Goal: Task Accomplishment & Management: Complete application form

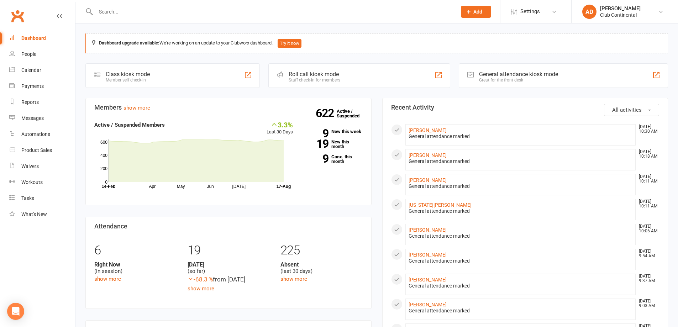
click at [297, 23] on div "Prospect Member Non-attending contact Class / event Appointment Task Membership…" at bounding box center [339, 11] width 678 height 23
click at [616, 13] on div "Club Continental" at bounding box center [620, 15] width 41 height 6
click at [427, 133] on link "[PERSON_NAME]" at bounding box center [427, 130] width 38 height 6
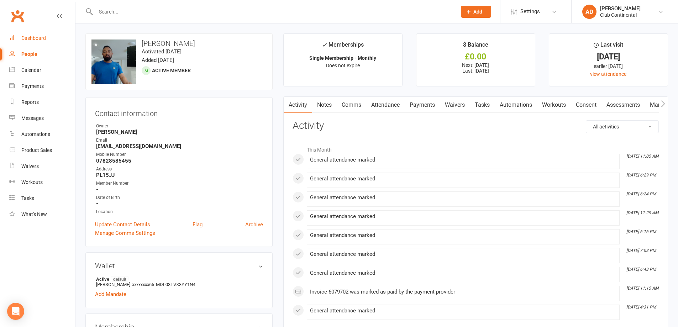
click at [43, 40] on div "Dashboard" at bounding box center [33, 38] width 25 height 6
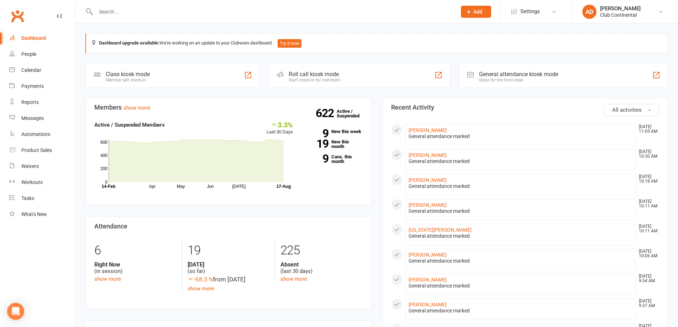
click at [154, 14] on input "text" at bounding box center [273, 12] width 358 height 10
click at [473, 11] on span "Add" at bounding box center [477, 12] width 9 height 6
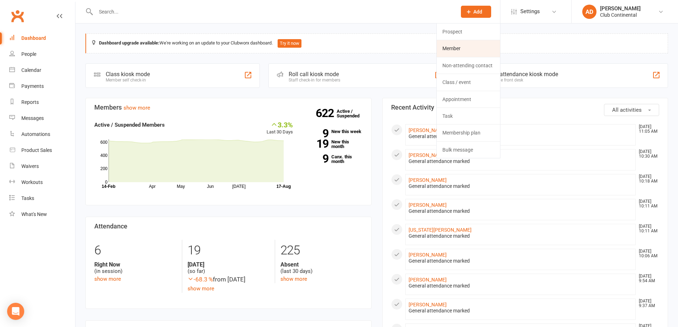
click at [471, 47] on link "Member" at bounding box center [468, 48] width 63 height 16
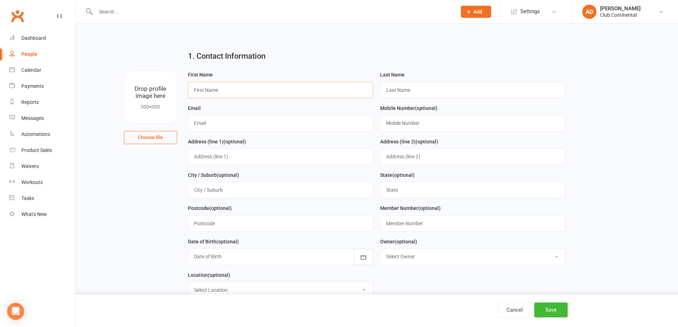
click at [260, 90] on input "text" at bounding box center [280, 90] width 185 height 16
type input "Dan"
type input "Richards"
type input "d"
type input "peterdanrichards@hotmail.co.uk"
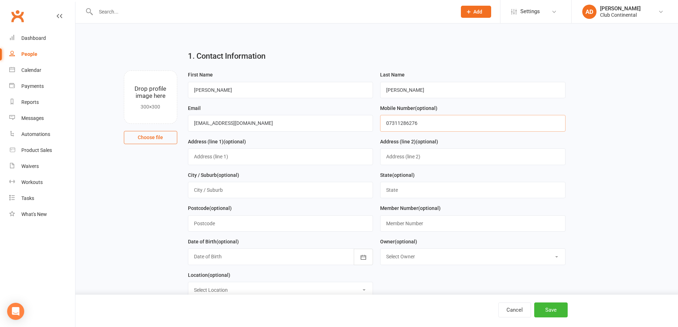
type input "07311286276"
drag, startPoint x: 248, startPoint y: 202, endPoint x: 246, endPoint y: 193, distance: 9.4
click at [248, 202] on div "City / Suburb (optional)" at bounding box center [280, 187] width 192 height 33
click at [246, 192] on input "text" at bounding box center [280, 190] width 185 height 16
type input "Plymouth"
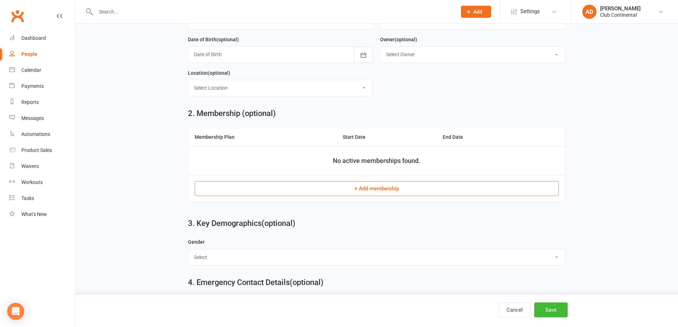
scroll to position [213, 0]
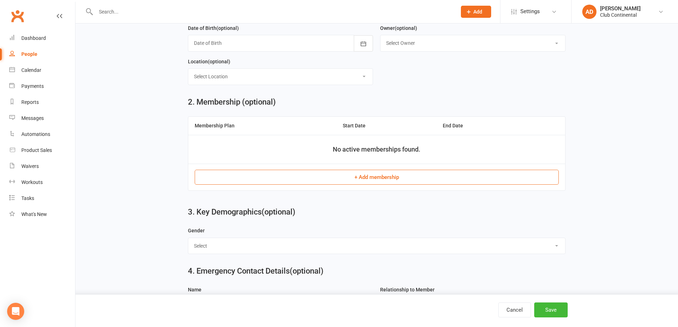
click at [292, 181] on button "+ Add membership" at bounding box center [377, 177] width 364 height 15
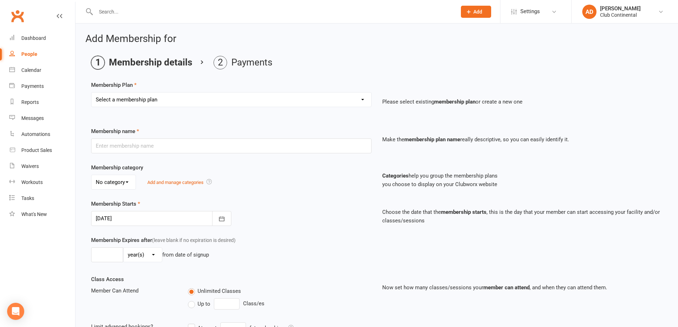
click at [159, 100] on select "Select a membership plan Create new Membership Plan Single Membership - Monthly…" at bounding box center [231, 100] width 280 height 14
select select "1"
click at [91, 93] on select "Select a membership plan Create new Membership Plan Single Membership - Monthly…" at bounding box center [231, 100] width 280 height 14
type input "Single Membership - Monthly"
select select "0"
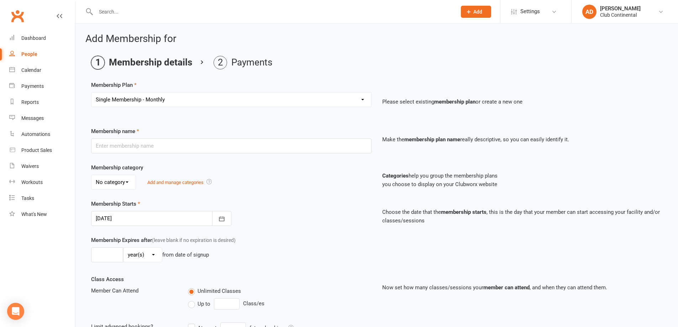
type input "0"
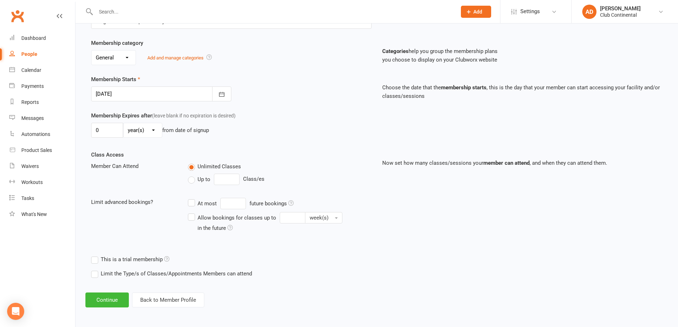
scroll to position [125, 0]
click at [111, 300] on button "Continue" at bounding box center [106, 299] width 43 height 15
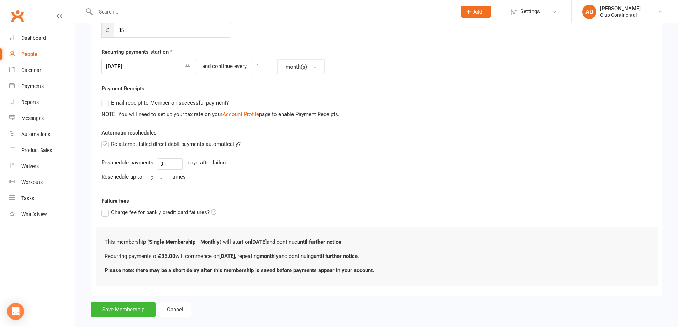
scroll to position [162, 0]
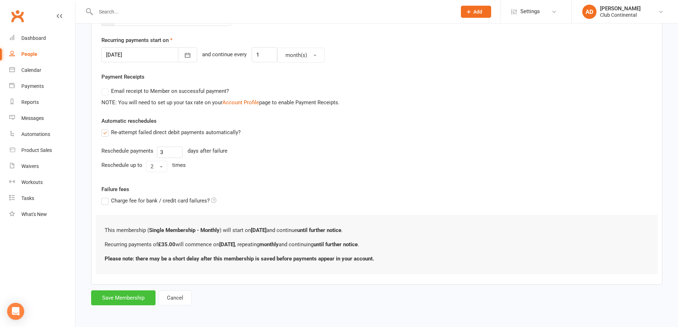
click at [127, 297] on button "Save Membership" at bounding box center [123, 297] width 64 height 15
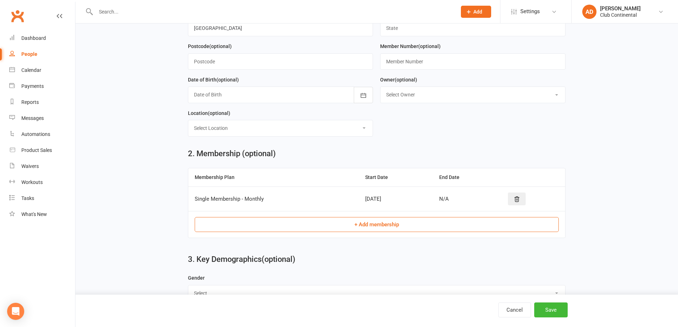
scroll to position [307, 0]
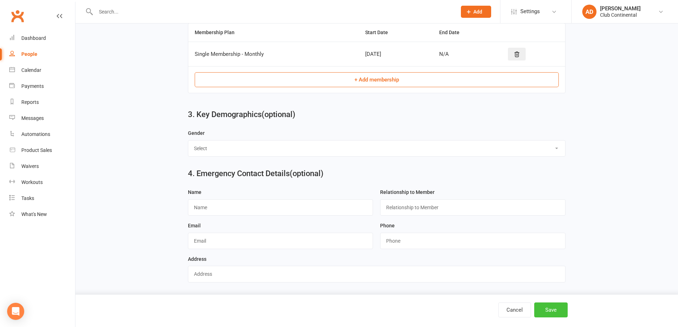
click at [554, 308] on button "Save" at bounding box center [550, 309] width 33 height 15
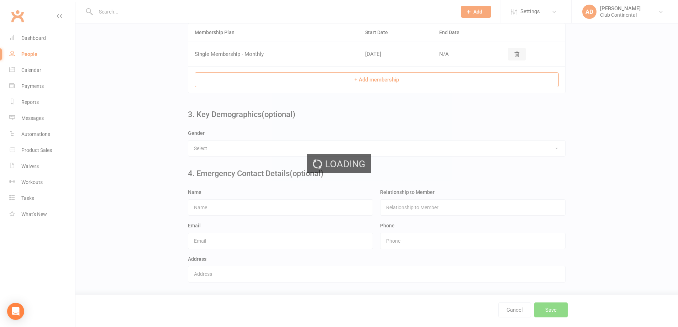
scroll to position [0, 0]
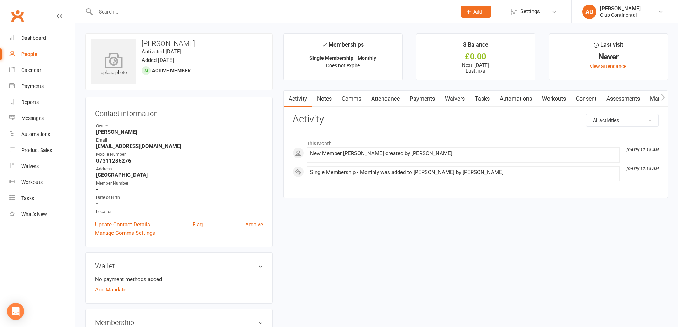
click at [122, 61] on icon at bounding box center [113, 60] width 49 height 16
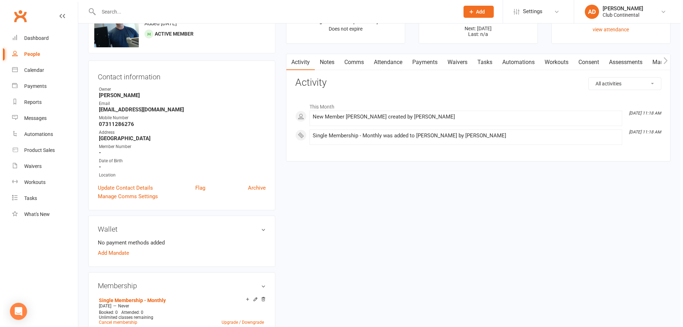
scroll to position [71, 0]
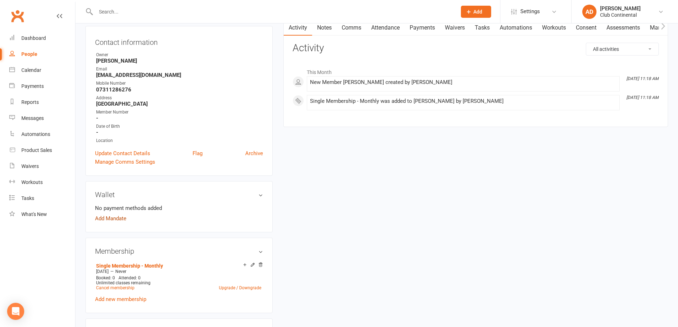
click at [118, 219] on link "Add Mandate" at bounding box center [110, 218] width 31 height 9
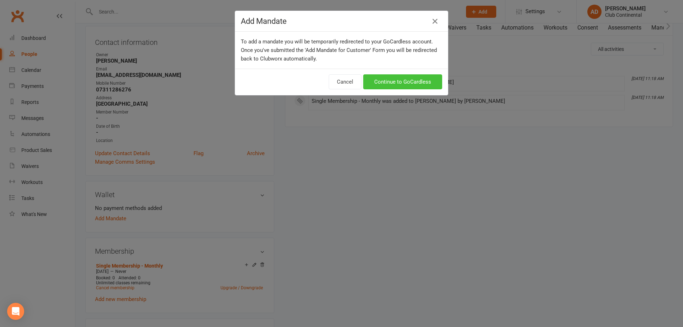
click at [368, 82] on link "Continue to GoCardless" at bounding box center [402, 81] width 79 height 15
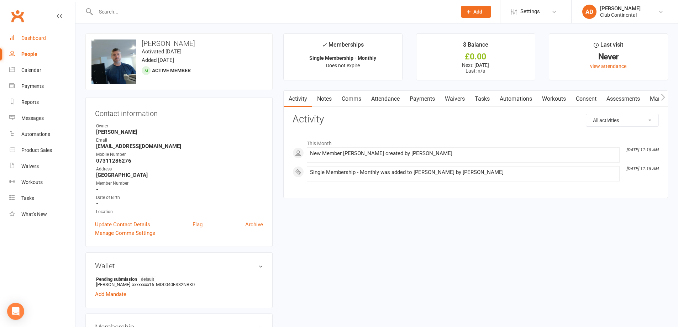
click at [26, 39] on div "Dashboard" at bounding box center [33, 38] width 25 height 6
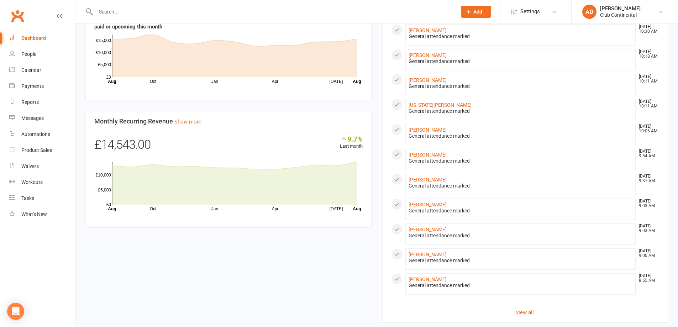
scroll to position [369, 0]
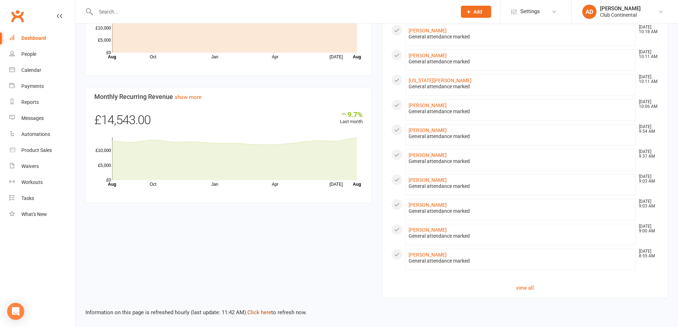
click at [262, 315] on link "Click here" at bounding box center [259, 312] width 24 height 6
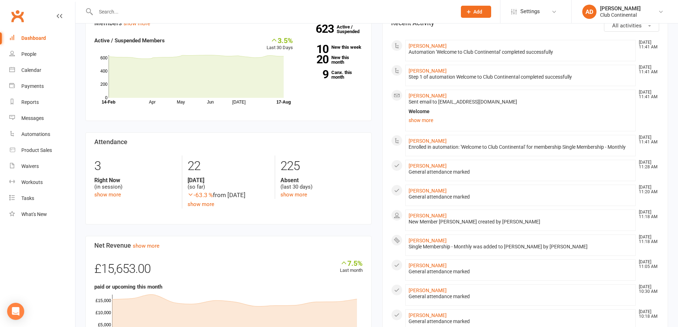
scroll to position [0, 0]
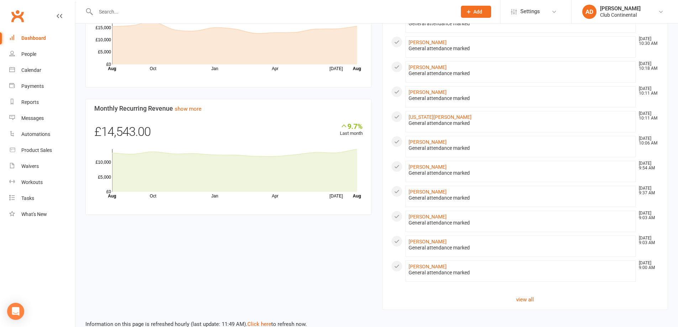
scroll to position [369, 0]
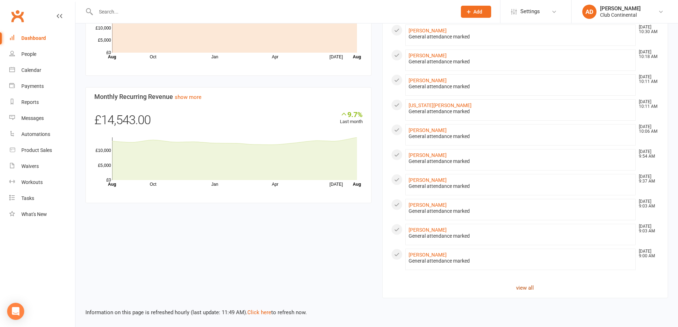
click at [530, 285] on link "view all" at bounding box center [525, 288] width 268 height 9
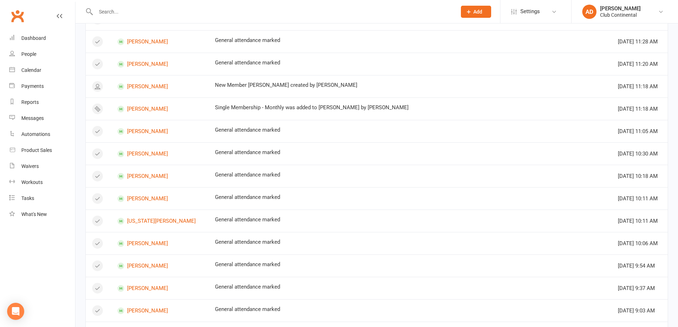
scroll to position [285, 0]
click at [152, 264] on link "[PERSON_NAME]" at bounding box center [159, 265] width 85 height 7
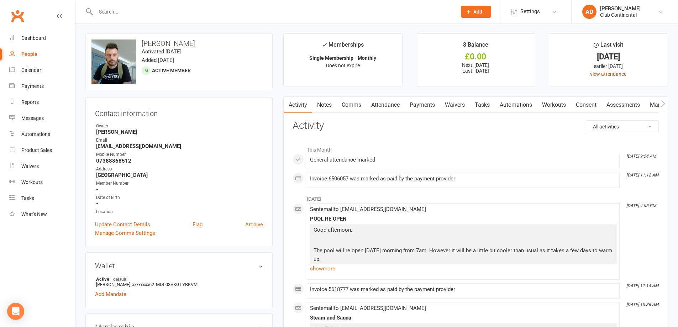
click at [611, 75] on link "view attendance" at bounding box center [608, 74] width 36 height 6
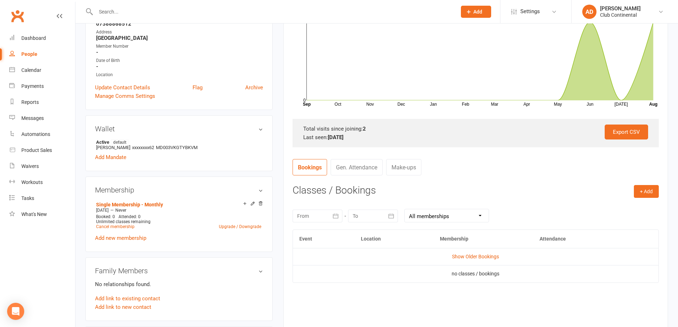
scroll to position [178, 0]
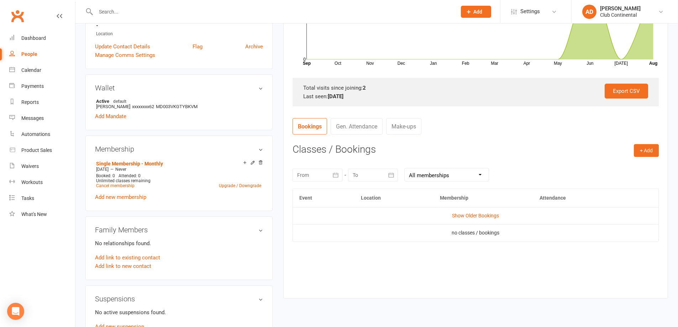
click at [341, 127] on link "Gen. Attendance" at bounding box center [357, 126] width 52 height 16
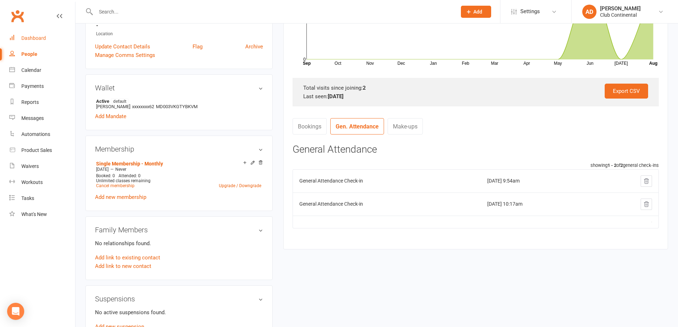
click at [41, 39] on div "Dashboard" at bounding box center [33, 38] width 25 height 6
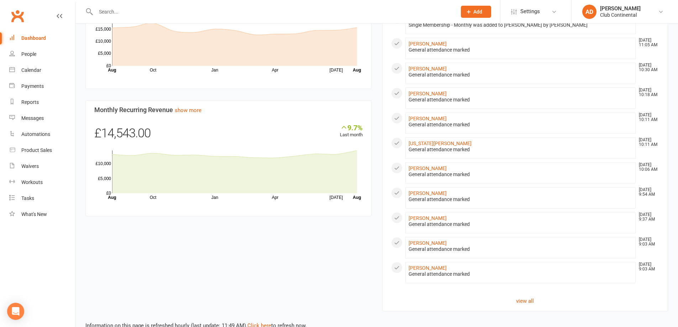
scroll to position [369, 0]
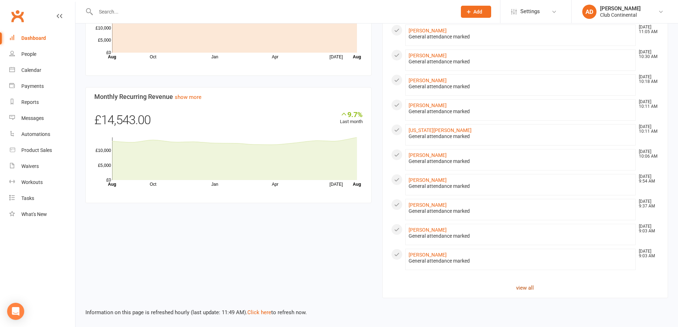
click at [523, 284] on link "view all" at bounding box center [525, 288] width 268 height 9
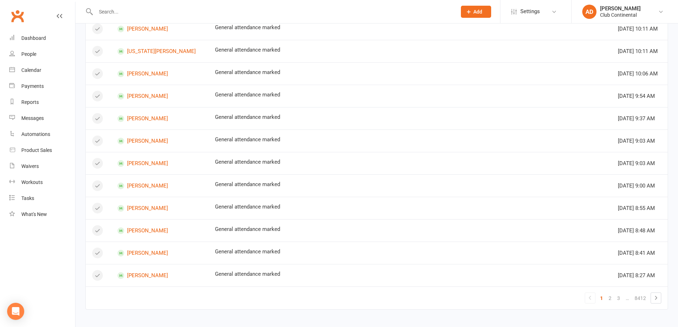
scroll to position [479, 0]
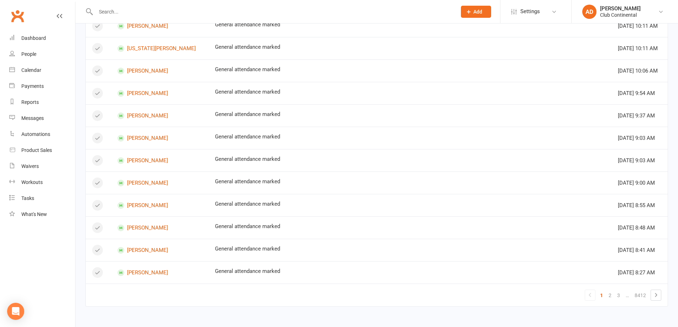
click at [16, 17] on link "Clubworx" at bounding box center [18, 16] width 18 height 18
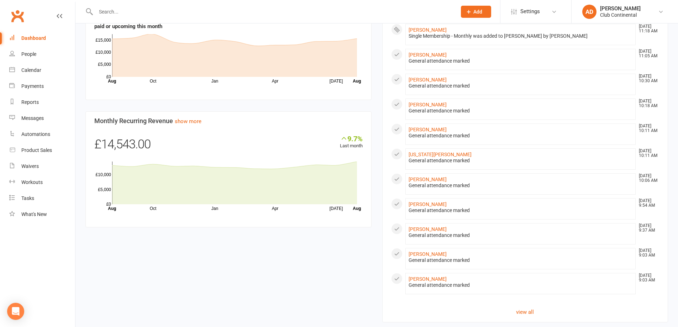
scroll to position [369, 0]
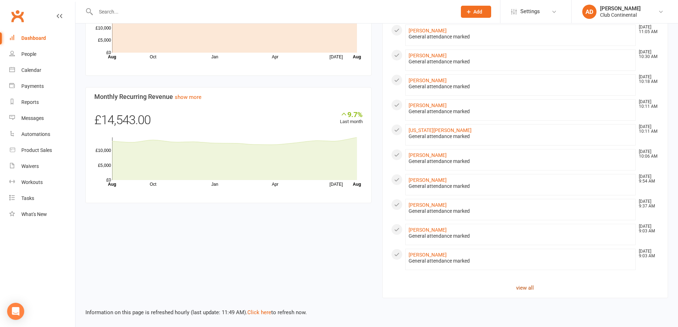
click at [522, 286] on link "view all" at bounding box center [525, 288] width 268 height 9
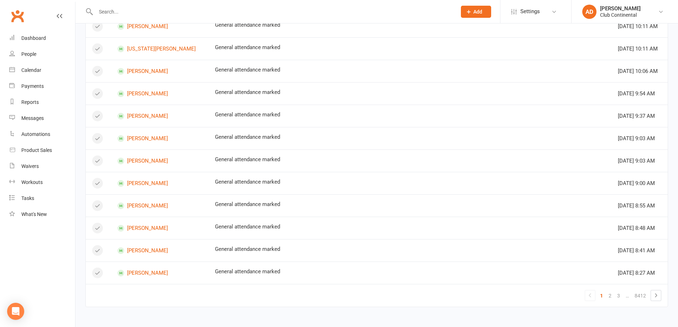
scroll to position [479, 0]
click at [654, 297] on icon at bounding box center [655, 295] width 9 height 9
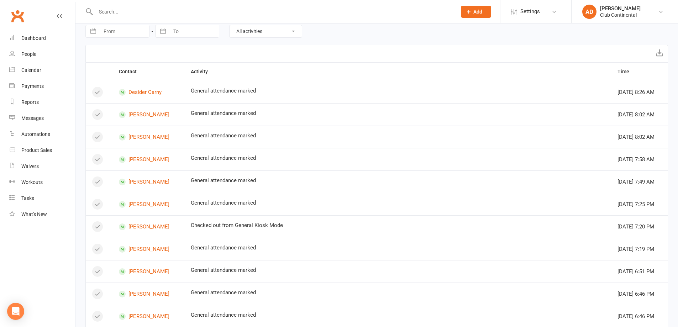
scroll to position [0, 0]
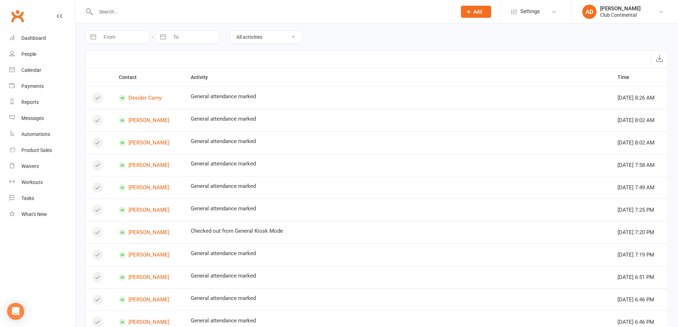
click at [15, 11] on link "Clubworx" at bounding box center [18, 16] width 18 height 18
